Goal: Task Accomplishment & Management: Manage account settings

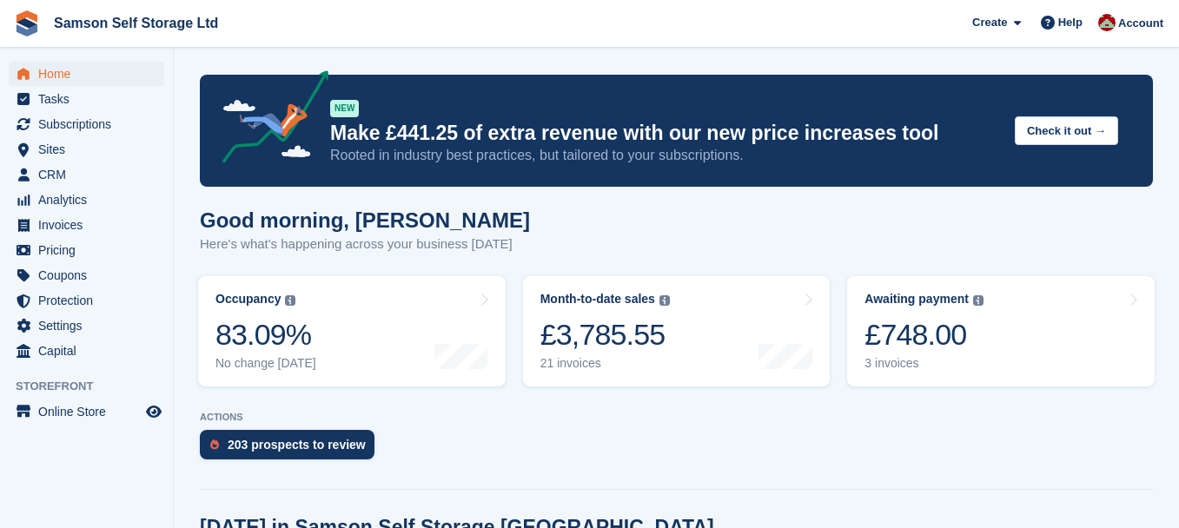
scroll to position [434, 0]
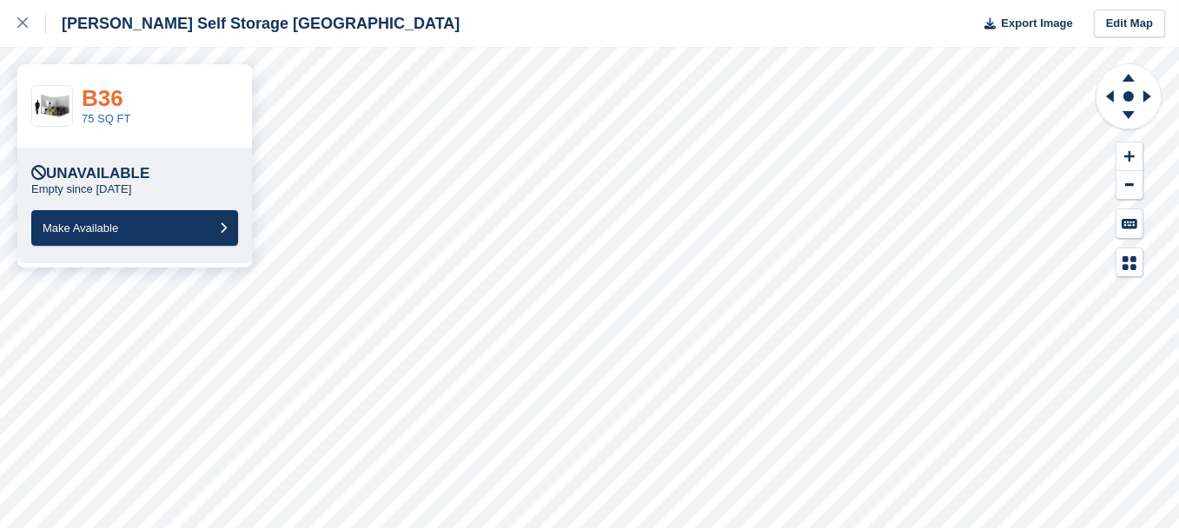
click at [102, 103] on link "B36" at bounding box center [103, 98] width 42 height 26
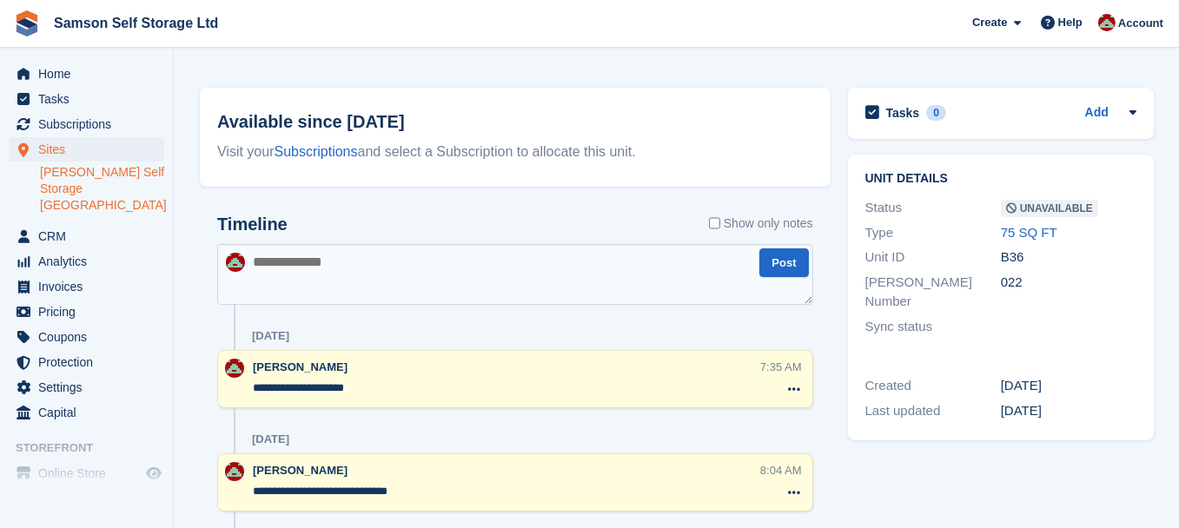
scroll to position [87, 0]
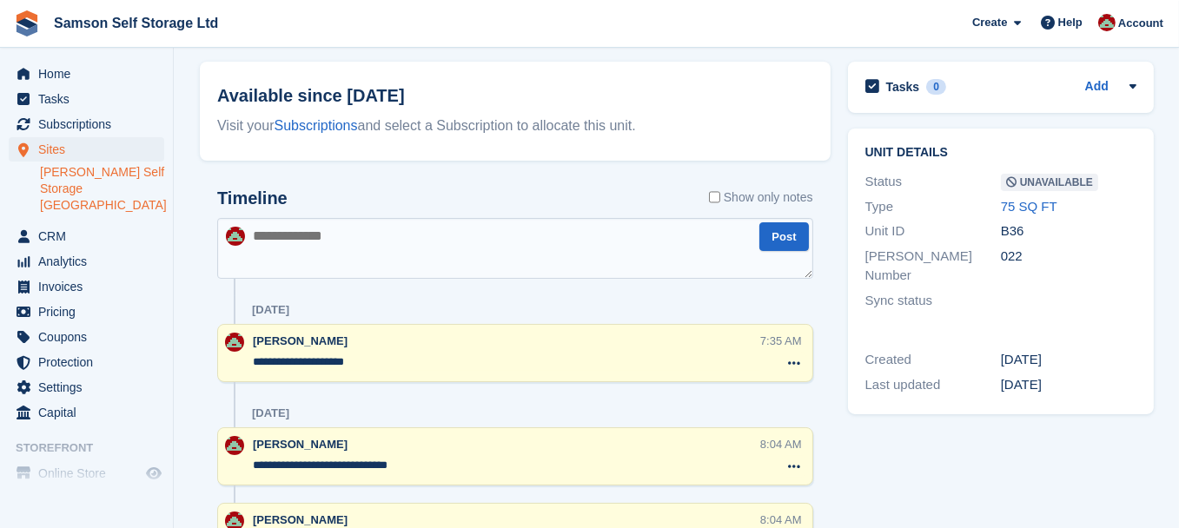
drag, startPoint x: 365, startPoint y: 360, endPoint x: 279, endPoint y: 368, distance: 86.3
click at [279, 368] on textarea "**********" at bounding box center [506, 362] width 507 height 17
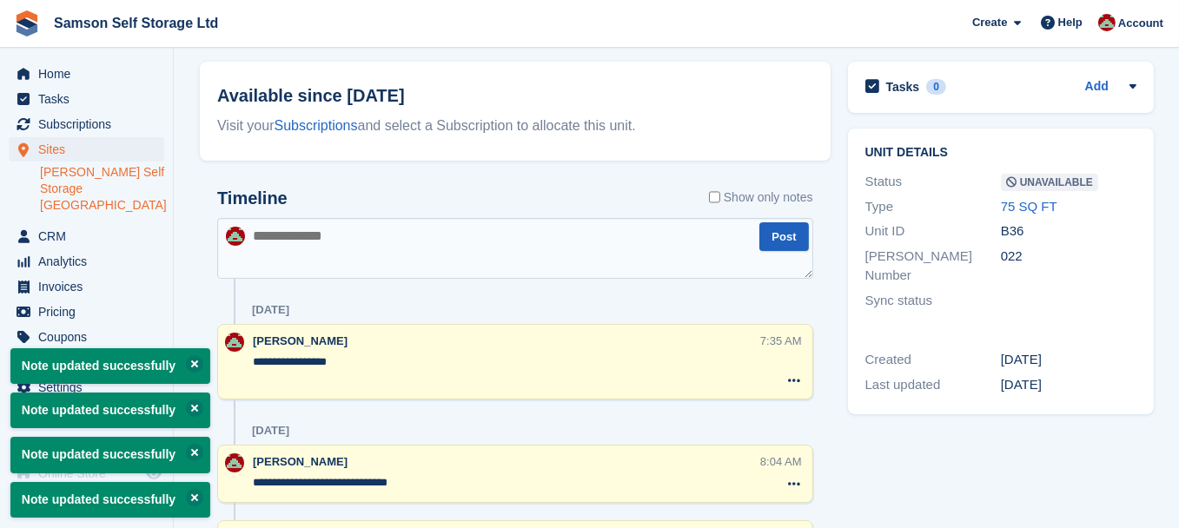
type textarea "**********"
click at [790, 241] on button "Post" at bounding box center [783, 236] width 49 height 29
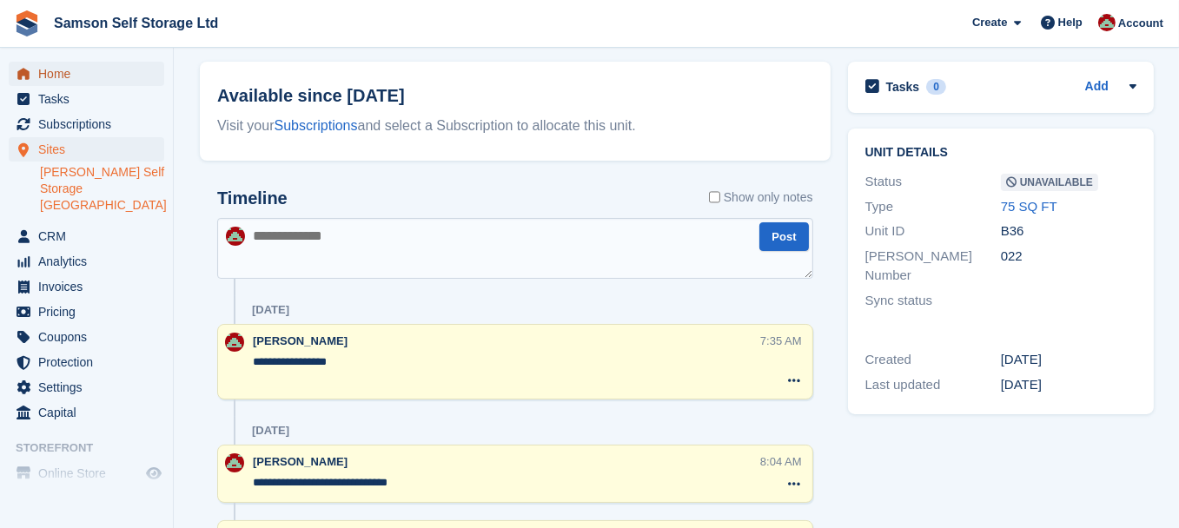
click at [61, 83] on span "Home" at bounding box center [90, 74] width 104 height 24
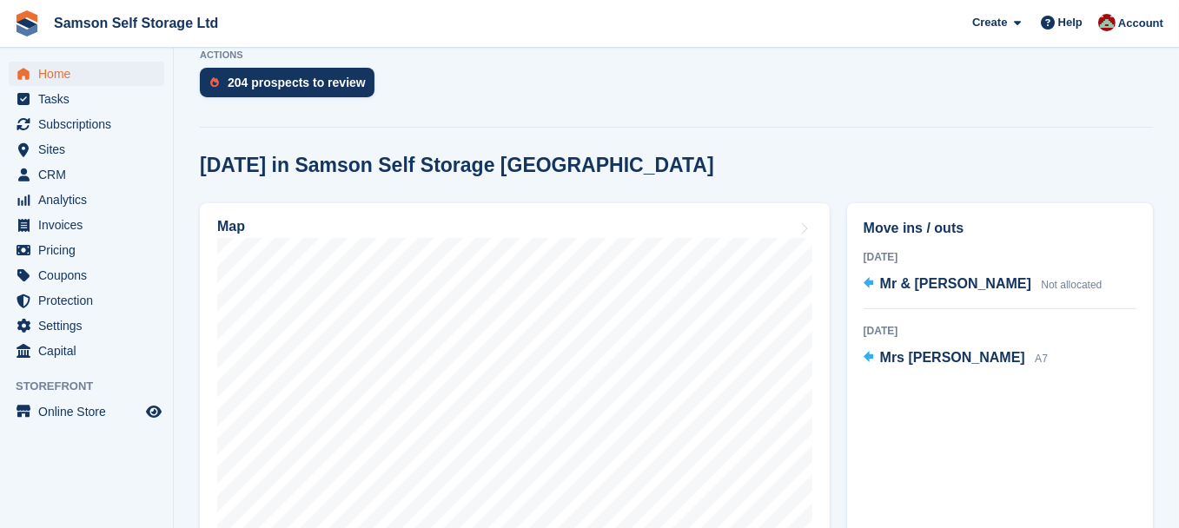
scroll to position [434, 0]
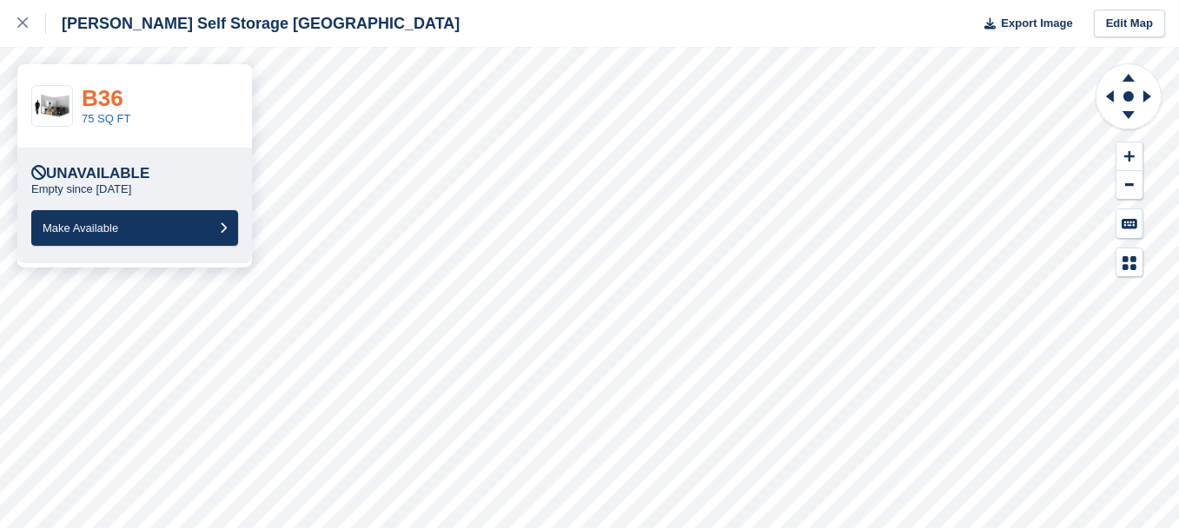
click at [103, 107] on link "B36" at bounding box center [103, 98] width 42 height 26
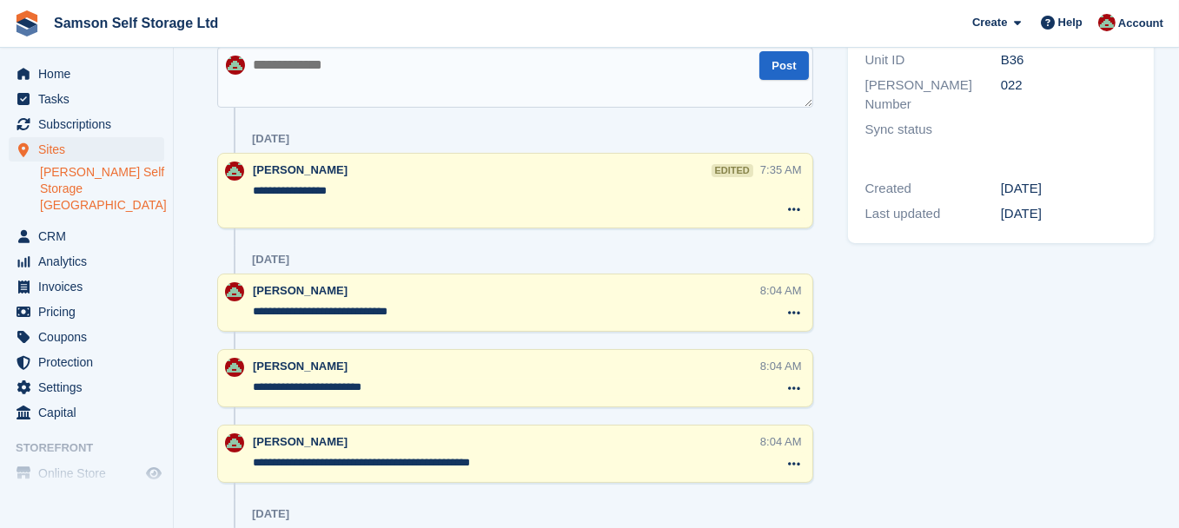
scroll to position [261, 0]
